Goal: Information Seeking & Learning: Learn about a topic

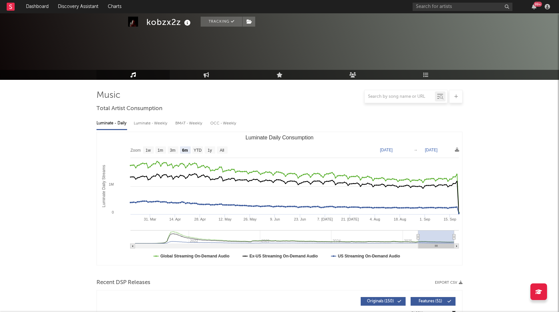
select select "6m"
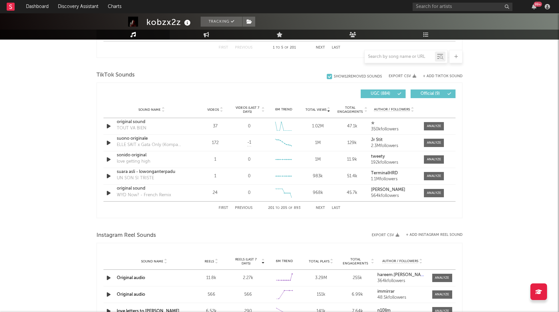
click at [442, 11] on div "99 +" at bounding box center [483, 6] width 140 height 13
click at [442, 8] on input "text" at bounding box center [463, 7] width 100 height 8
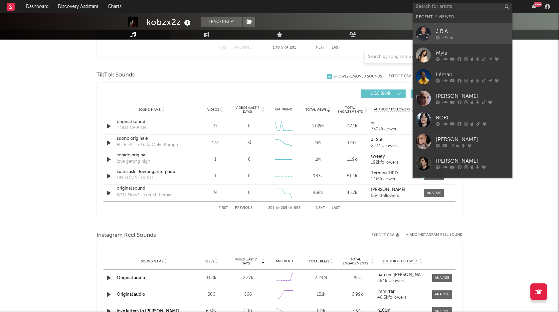
click at [448, 35] on div "J.R.A" at bounding box center [472, 31] width 73 height 8
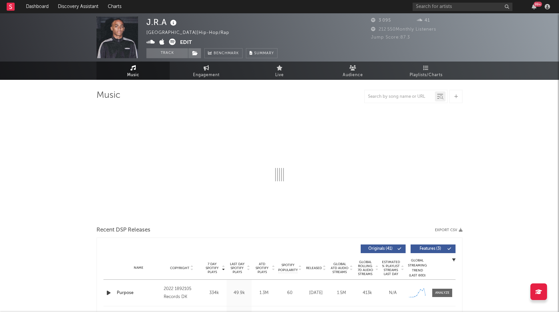
select select "1w"
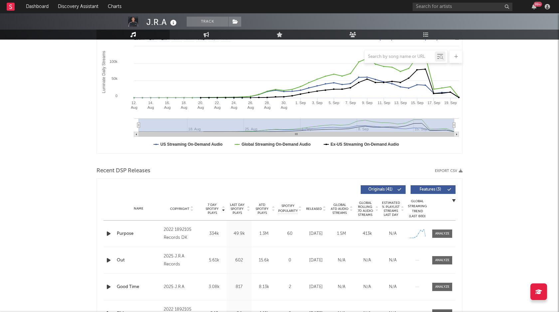
scroll to position [114, 0]
